Goal: Use online tool/utility: Utilize a website feature to perform a specific function

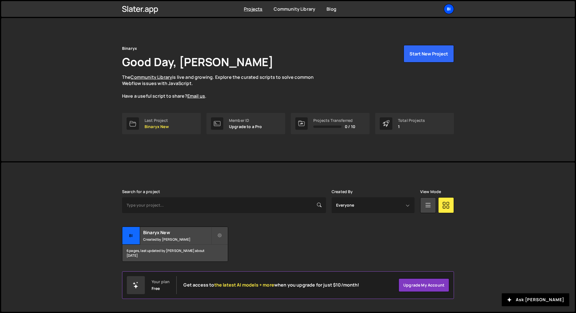
click at [449, 12] on div "Bi" at bounding box center [449, 9] width 10 height 10
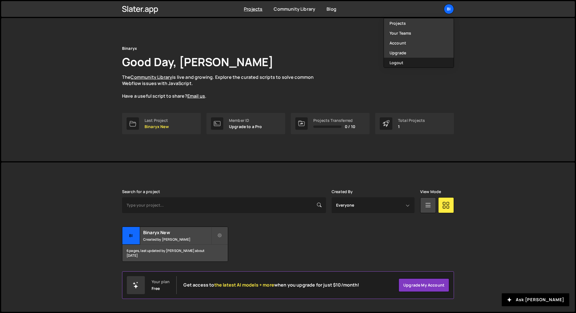
click at [403, 64] on button "Logout" at bounding box center [419, 63] width 70 height 10
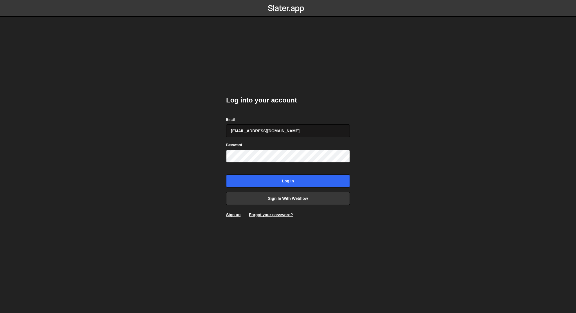
click at [280, 127] on input "anastasiia.serhieieva@binaryx.com" at bounding box center [288, 130] width 124 height 13
type input "leader.mah.com@gmail.com"
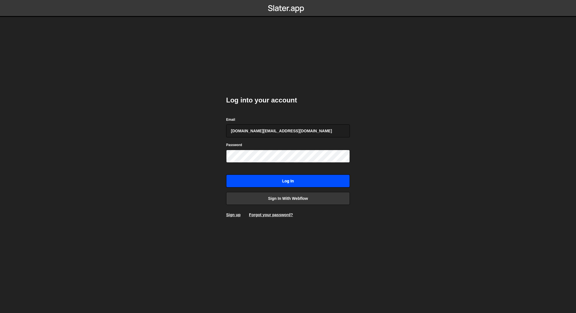
click at [279, 180] on input "Log in" at bounding box center [288, 180] width 124 height 13
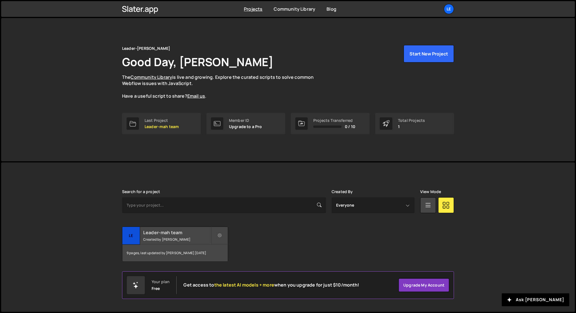
click at [160, 238] on small "Created by Denys Repryntsev" at bounding box center [177, 239] width 68 height 5
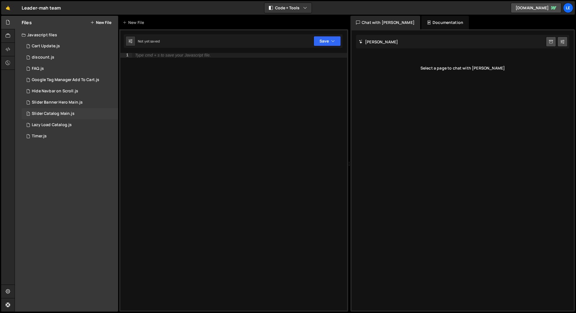
click at [72, 115] on div "Slider Catalog Main.js" at bounding box center [53, 113] width 43 height 5
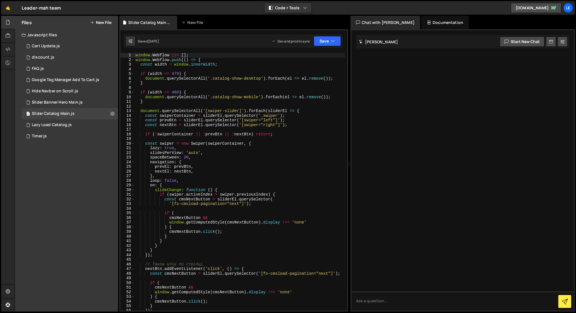
type textarea "},"
click at [155, 175] on div "window . Webflow ||= [ ] ; window . Webflow . push (( ) => { const width = wind…" at bounding box center [239, 186] width 210 height 267
click at [132, 42] on icon at bounding box center [131, 41] width 4 height 6
select select "editor"
select select "ace/theme/monokai"
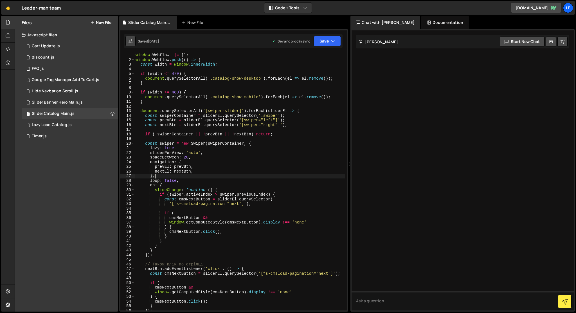
type input "14"
checkbox input "true"
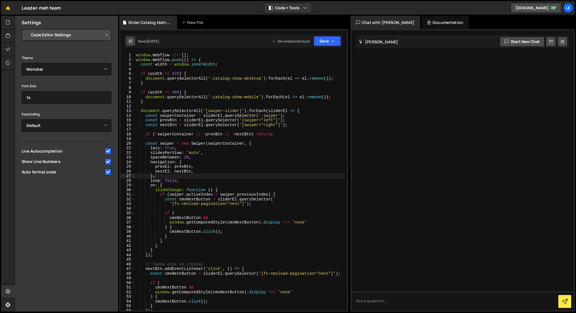
click at [132, 42] on icon at bounding box center [131, 41] width 4 height 6
click at [7, 62] on icon at bounding box center [8, 63] width 5 height 6
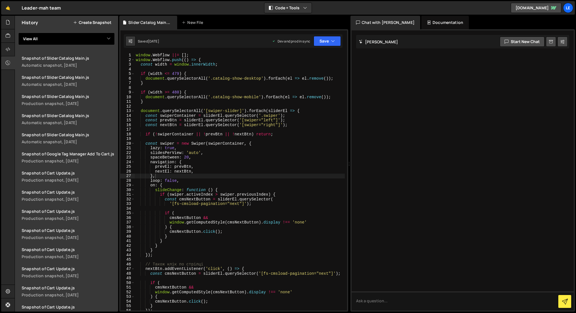
click at [98, 37] on select "View All Cart Update discount FAQ Google Tag Manager Add To Cart Hide Navbar on…" at bounding box center [66, 39] width 97 height 12
select select "44405"
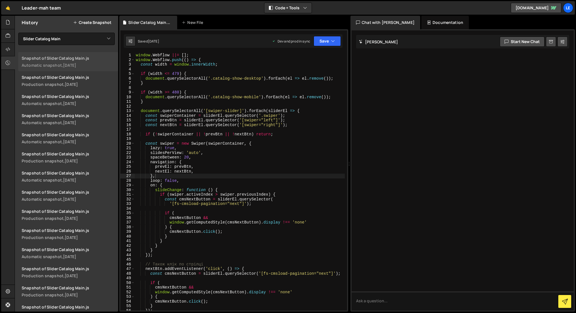
click at [92, 61] on link "Snapshot of Slider Catalog Main.js Automatic snapshot, 5 days ago" at bounding box center [68, 61] width 100 height 19
click at [8, 61] on icon at bounding box center [8, 63] width 5 height 6
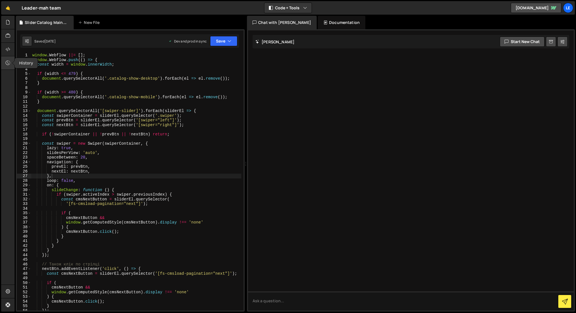
click at [8, 61] on icon at bounding box center [8, 63] width 5 height 6
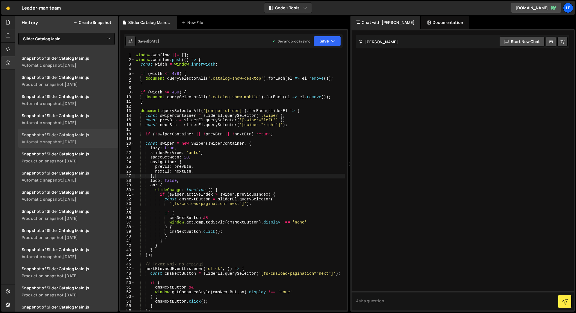
click at [48, 136] on div "Snapshot of Slider Catalog Main.js" at bounding box center [68, 134] width 93 height 5
type textarea "lazy: true,"
click at [192, 148] on div "window . Webflow ||= [ ] ; window . Webflow . push (( ) => { const width = wind…" at bounding box center [240, 186] width 210 height 267
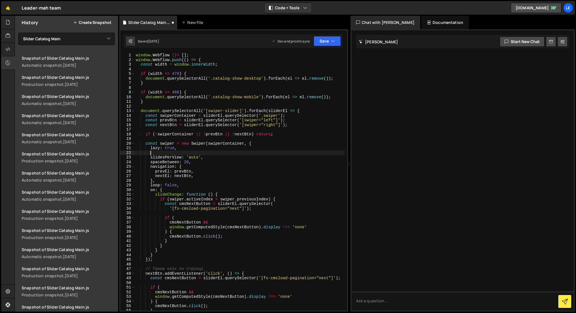
scroll to position [0, 1]
paste textarea "mousewheel: false, // не реагує на скрол коліщатком"
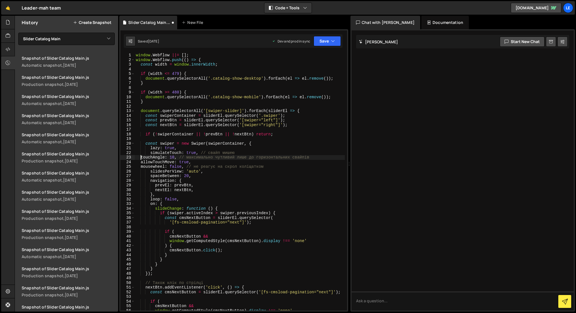
click at [140, 157] on div "window . Webflow ||= [ ] ; window . Webflow . push (( ) => { const width = wind…" at bounding box center [240, 186] width 210 height 267
click at [141, 163] on div "window . Webflow ||= [ ] ; window . Webflow . push (( ) => { const width = wind…" at bounding box center [240, 186] width 210 height 267
click at [140, 167] on div "window . Webflow ||= [ ] ; window . Webflow . push (( ) => { const width = wind…" at bounding box center [240, 186] width 210 height 267
click at [263, 168] on div "window . Webflow ||= [ ] ; window . Webflow . push (( ) => { const width = wind…" at bounding box center [240, 186] width 210 height 267
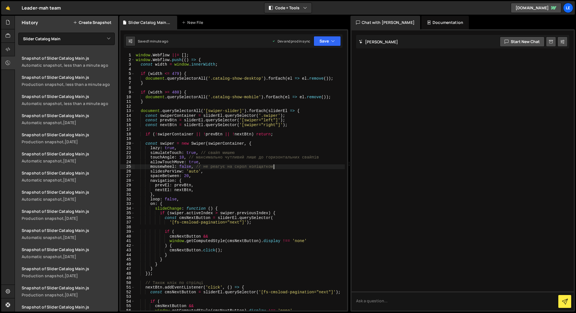
click at [185, 168] on div "window . Webflow ||= [ ] ; window . Webflow . push (( ) => { const width = wind…" at bounding box center [240, 186] width 210 height 267
click at [192, 192] on div "window . Webflow ||= [ ] ; window . Webflow . push (( ) => { const width = wind…" at bounding box center [240, 186] width 210 height 267
type textarea "},"
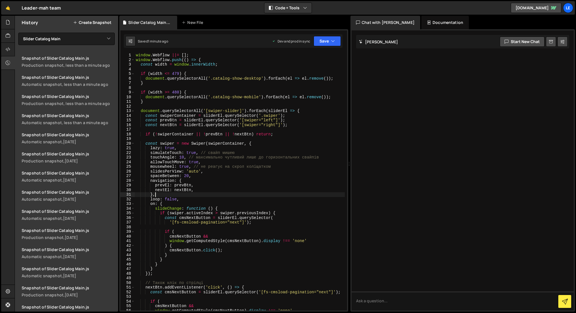
scroll to position [0, 1]
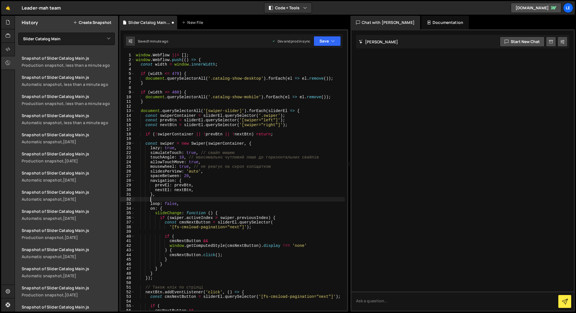
paste textarea "}, { passive: true });"
type textarea "}, { passive: true });"
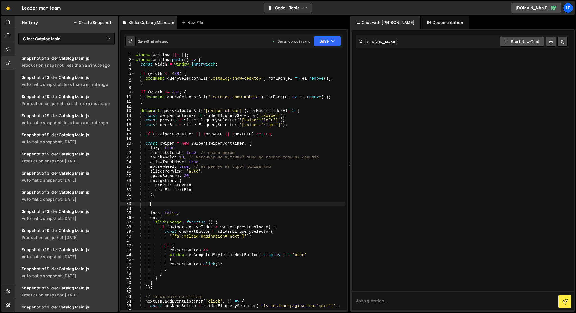
paste textarea "}, { passive: true });"
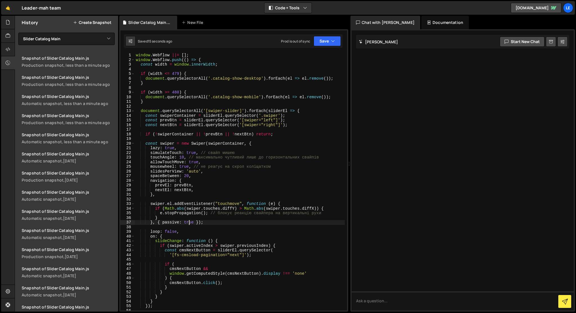
type textarea "});"
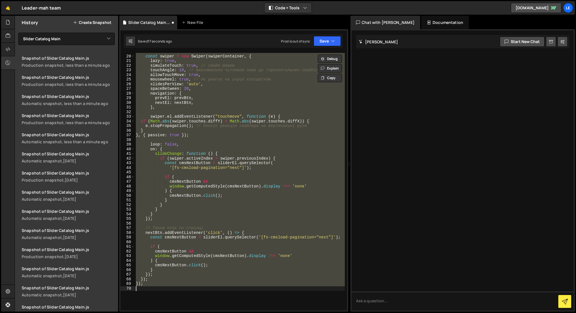
scroll to position [19, 0]
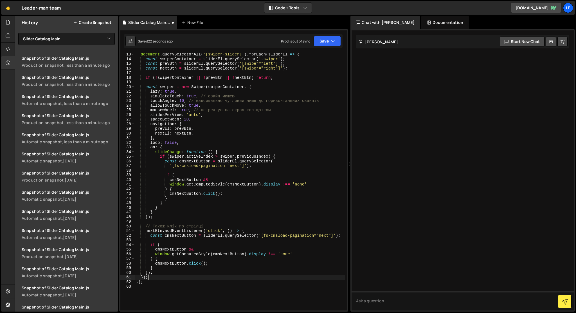
click at [189, 279] on div "document . querySelectorAll ( '[swiper-slider]' ) . forEach ( sliderEl => { con…" at bounding box center [240, 185] width 210 height 267
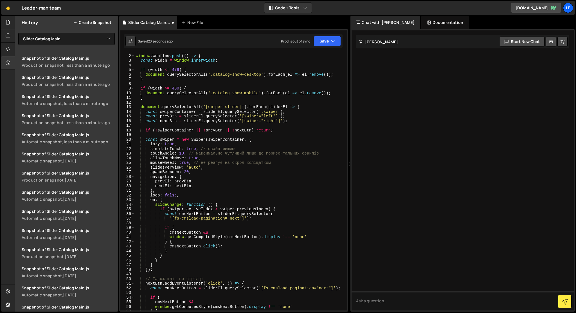
scroll to position [0, 0]
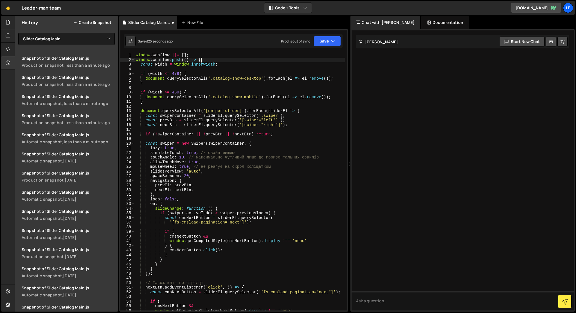
click at [204, 60] on div "window . Webflow ||= [ ] ; window . Webflow . push (( ) => { const width = wind…" at bounding box center [240, 186] width 210 height 267
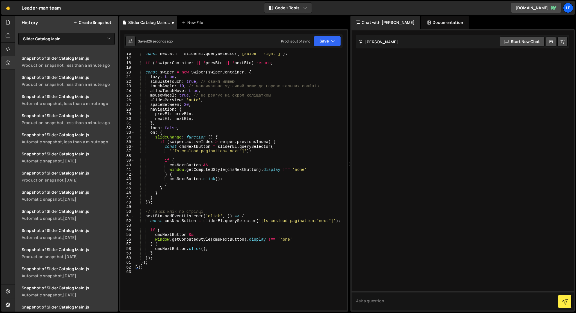
scroll to position [95, 0]
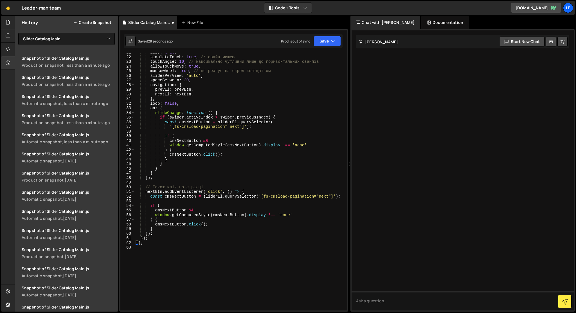
click at [159, 237] on div "lazy : true , simulateTouch : true , // свайп мишею touchAngle : 10 , // максим…" at bounding box center [240, 183] width 210 height 267
click at [159, 230] on div "lazy : true , simulateTouch : true , // свайп мишею touchAngle : 10 , // максим…" at bounding box center [240, 183] width 210 height 267
type textarea "}"
type textarea "});"
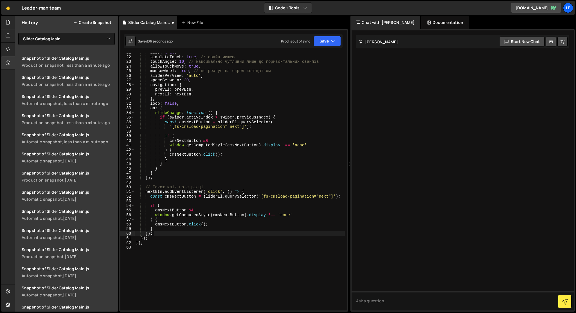
scroll to position [0, 0]
paste textarea "}, { passive: true });"
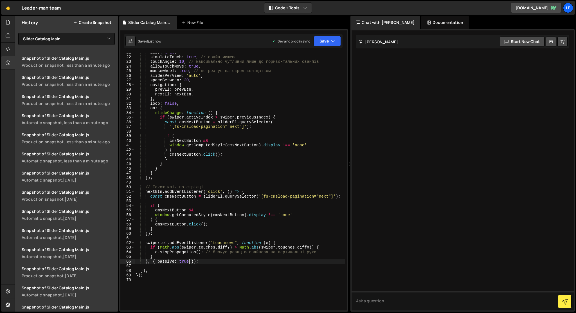
type textarea "}, { passive: true });"
click at [227, 264] on div "lazy : true , simulateTouch : true , // свайп мишею touchAngle : 10 , // максим…" at bounding box center [240, 183] width 210 height 267
click at [227, 263] on div "lazy : true , simulateTouch : true , // свайп мишею touchAngle : 10 , // максим…" at bounding box center [240, 183] width 210 height 267
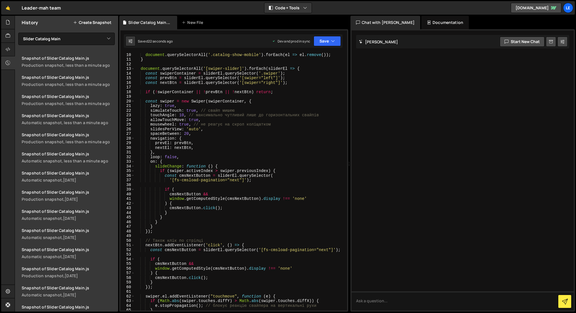
scroll to position [42, 0]
click at [192, 119] on div "document . querySelectorAll ( '.catalog-show-mobile' ) . forEach ( el => el . r…" at bounding box center [240, 185] width 210 height 267
click at [182, 125] on div "document . querySelectorAll ( '.catalog-show-mobile' ) . forEach ( el => el . r…" at bounding box center [240, 185] width 210 height 267
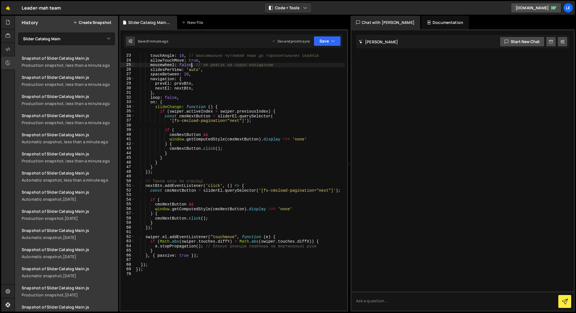
scroll to position [104, 0]
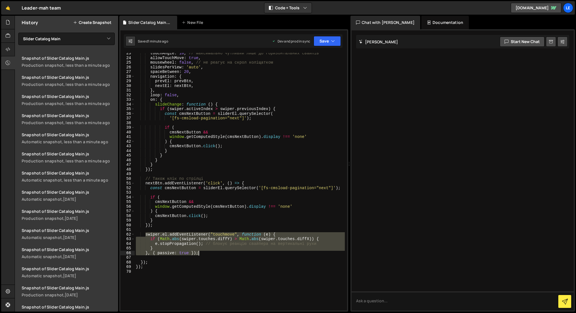
drag, startPoint x: 146, startPoint y: 234, endPoint x: 220, endPoint y: 254, distance: 76.9
click at [220, 254] on div "touchAngle : 10 , // максимально чутливий лише до горизонтальних свайпів allowT…" at bounding box center [240, 184] width 210 height 267
type textarea "} }, { passive: true });"
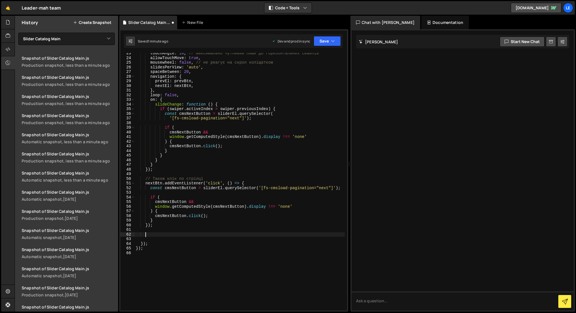
scroll to position [0, 0]
type textarea "});"
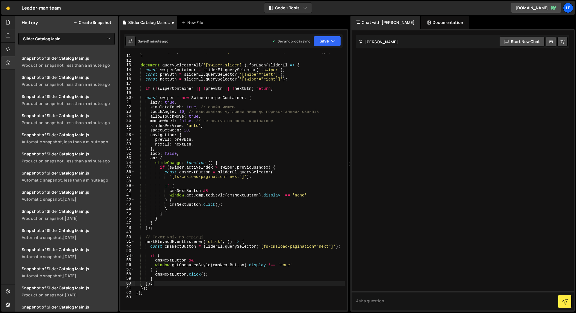
scroll to position [45, 0]
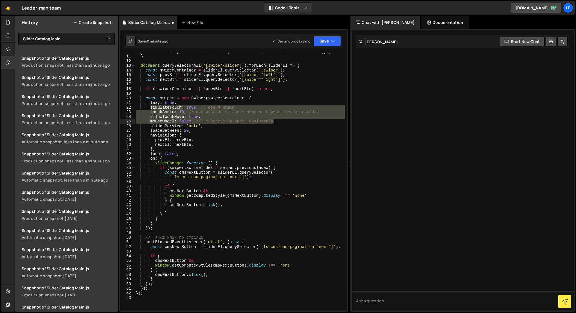
drag, startPoint x: 150, startPoint y: 108, endPoint x: 287, endPoint y: 121, distance: 137.7
click at [287, 121] on div "document . querySelectorAll ( '.catalog-show-mobile' ) . forEach ( el => el . r…" at bounding box center [240, 182] width 210 height 267
type textarea "allowTouchMove: true, mousewheel: false, // не реагує на скрол коліщатком"
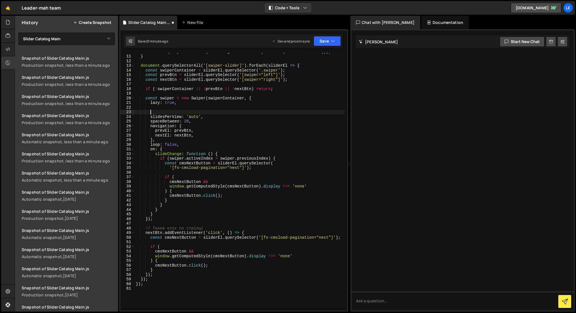
scroll to position [0, 1]
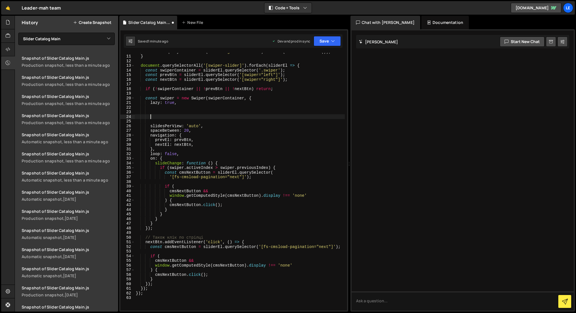
paste textarea
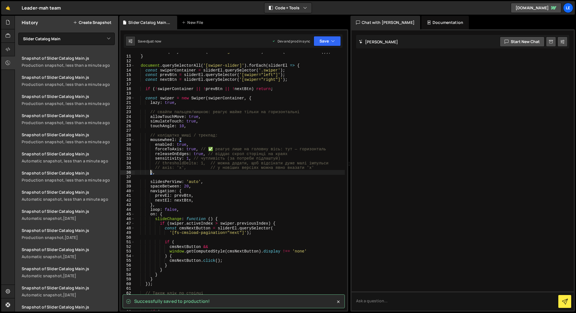
type textarea "},"
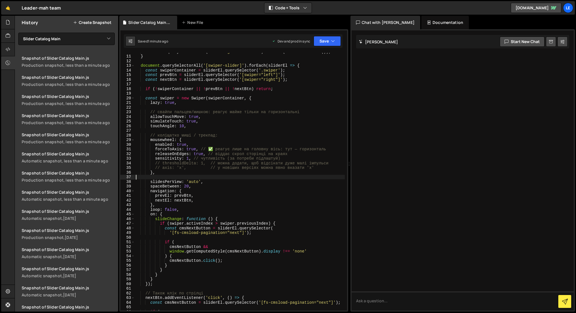
click at [159, 178] on div "document . querySelectorAll ( '.catalog-show-mobile' ) . forEach ( el => el . r…" at bounding box center [240, 182] width 210 height 267
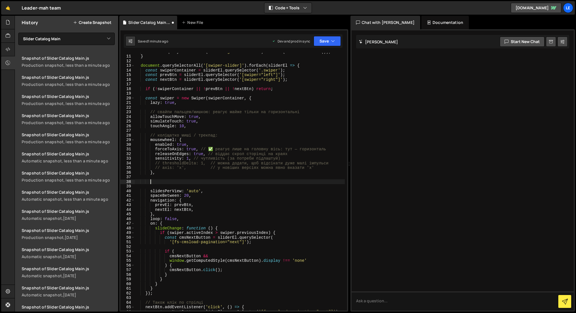
paste textarea "},"
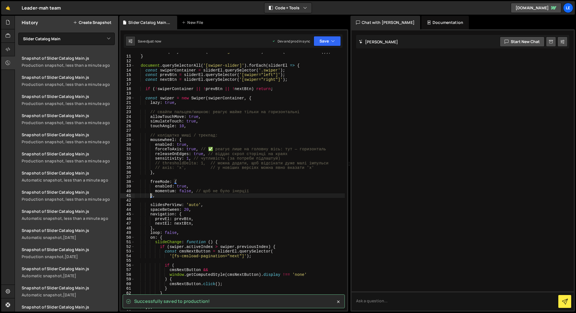
type textarea "},"
